Goal: Check status: Check status

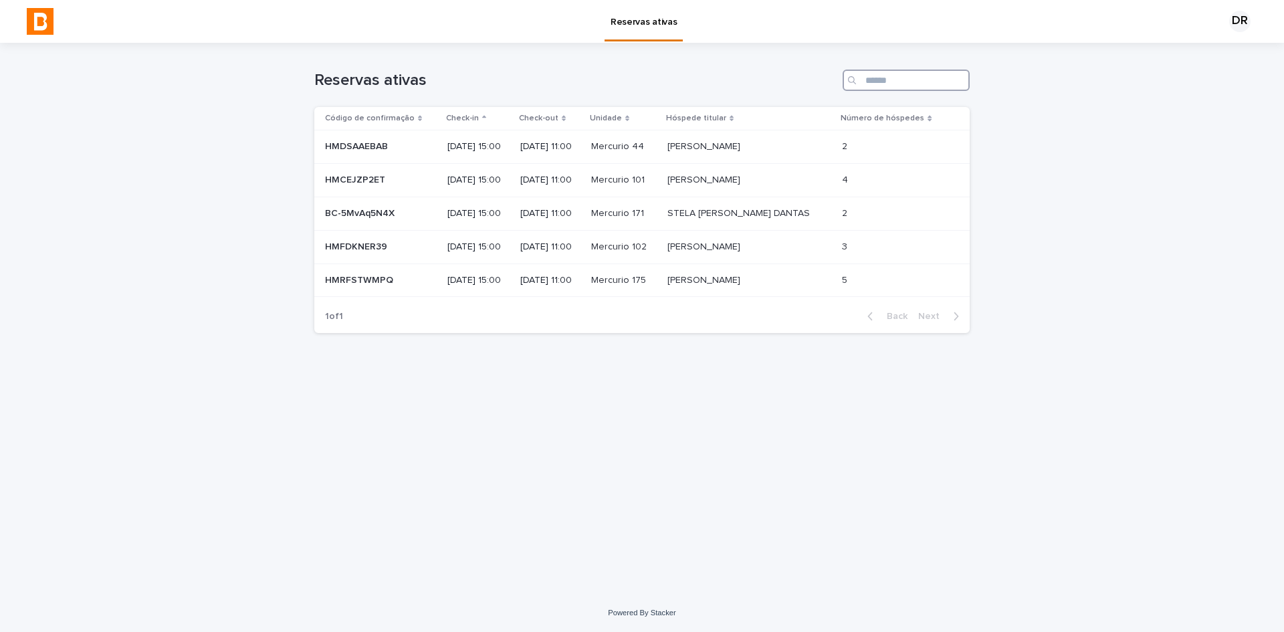
click at [919, 84] on input "Search" at bounding box center [906, 80] width 127 height 21
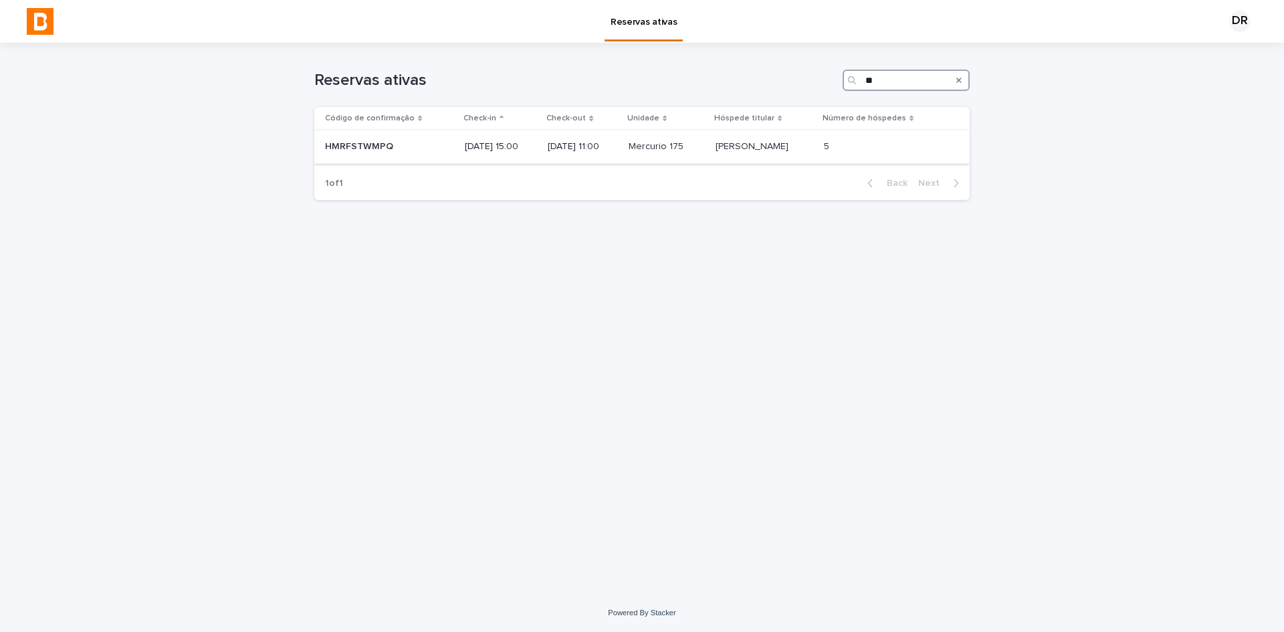
type input "**"
click at [524, 144] on p "[DATE] 15:00" at bounding box center [501, 146] width 73 height 11
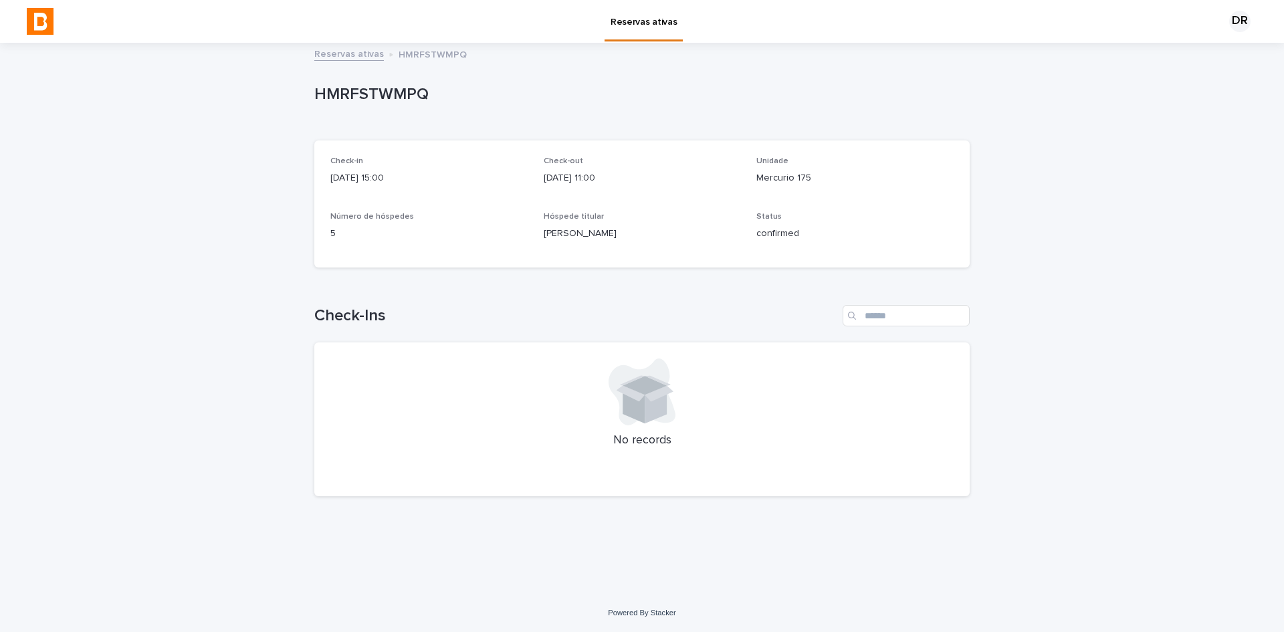
click at [800, 291] on div "Loading... Saving… Check-Ins No records" at bounding box center [641, 392] width 655 height 229
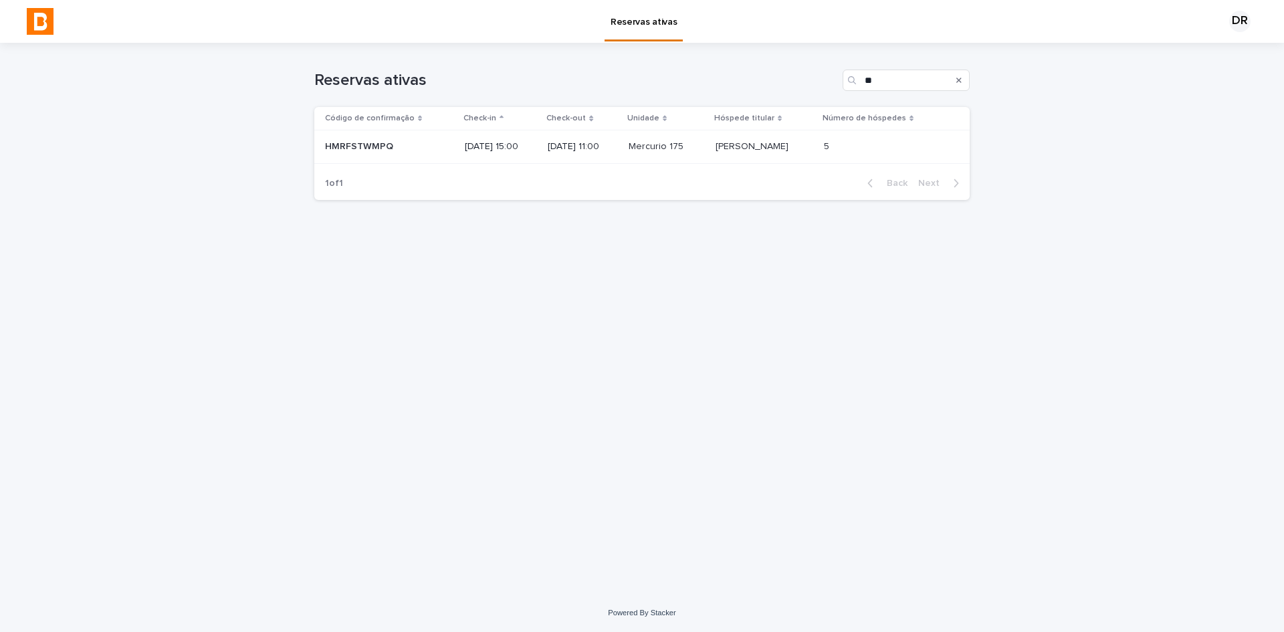
click at [730, 142] on p "[PERSON_NAME]" at bounding box center [754, 145] width 76 height 14
type input "*"
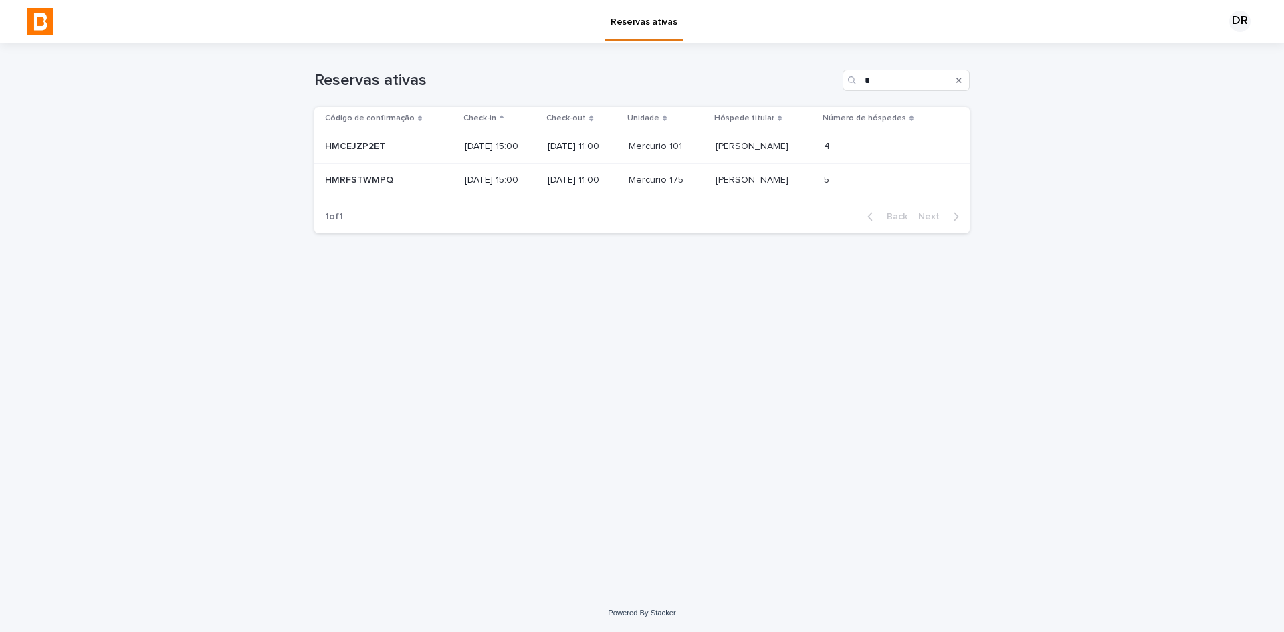
click at [605, 184] on p "[DATE] 11:00" at bounding box center [583, 180] width 70 height 11
